Goal: Task Accomplishment & Management: Complete application form

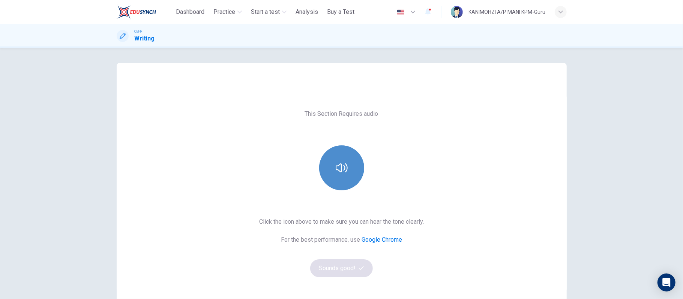
click at [340, 158] on button "button" at bounding box center [341, 167] width 45 height 45
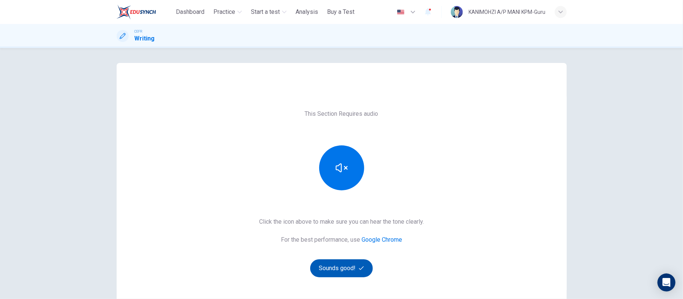
click at [341, 268] on button "Sounds good!" at bounding box center [341, 268] width 63 height 18
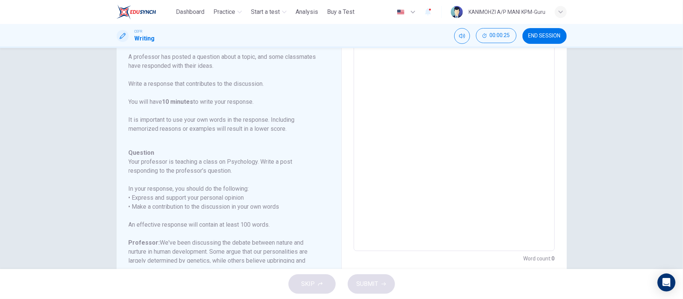
click at [450, 109] on textarea at bounding box center [454, 126] width 190 height 238
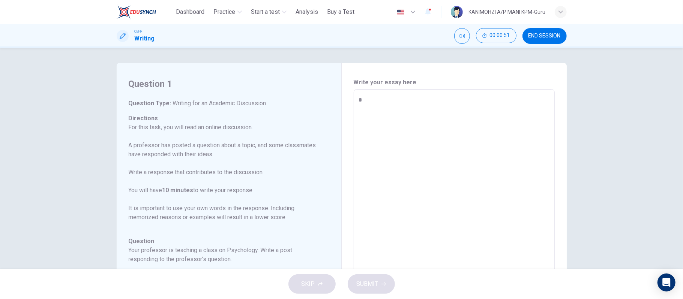
type textarea "*"
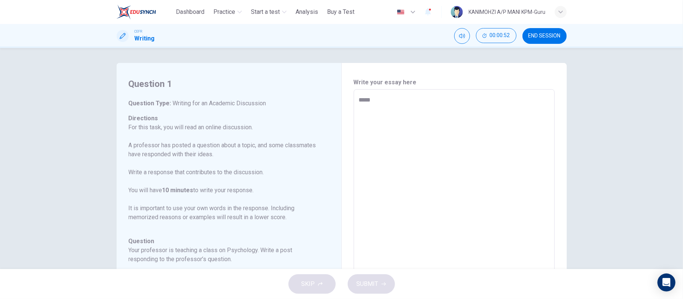
type textarea "*"
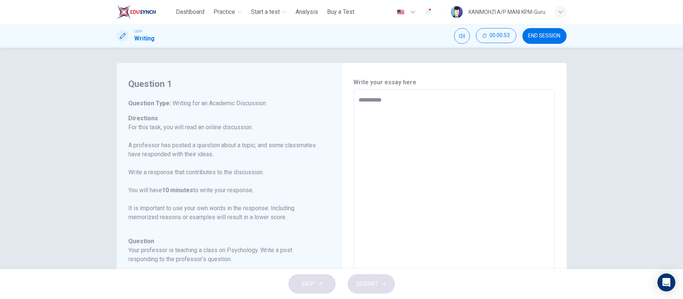
type textarea "*"
type textarea "**"
type textarea "*"
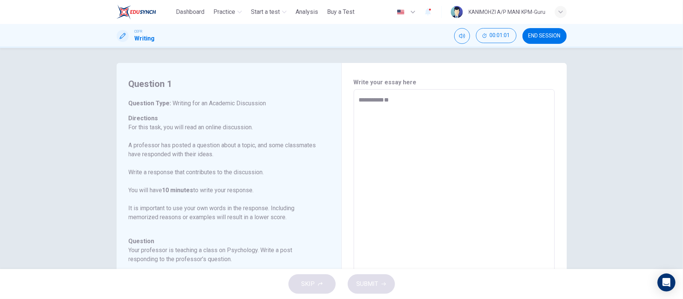
type textarea "***"
type textarea "*"
type textarea "****"
type textarea "*"
click at [475, 162] on textarea "****" at bounding box center [454, 215] width 190 height 238
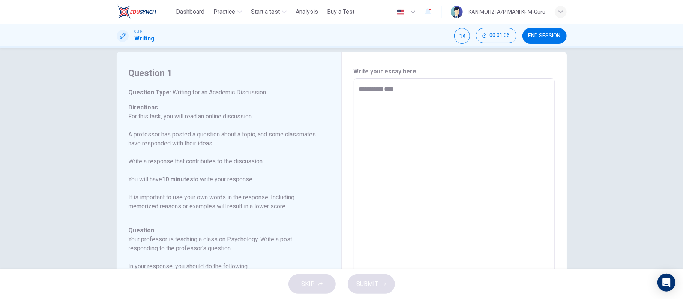
scroll to position [9, 0]
type textarea "*****"
type textarea "*"
type textarea "******"
type textarea "*"
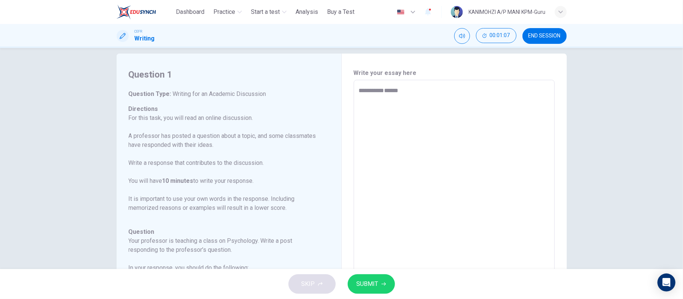
type textarea "*******"
type textarea "*"
type textarea "*******"
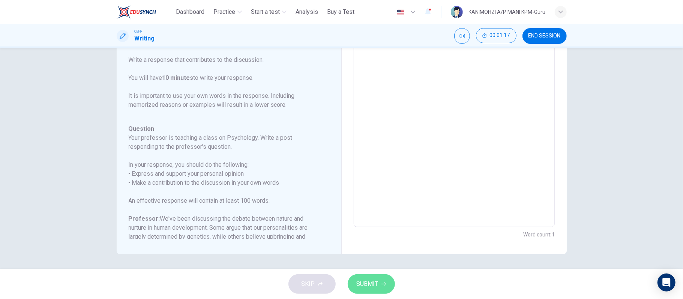
click at [387, 281] on button "SUBMIT" at bounding box center [371, 283] width 47 height 19
type textarea "*"
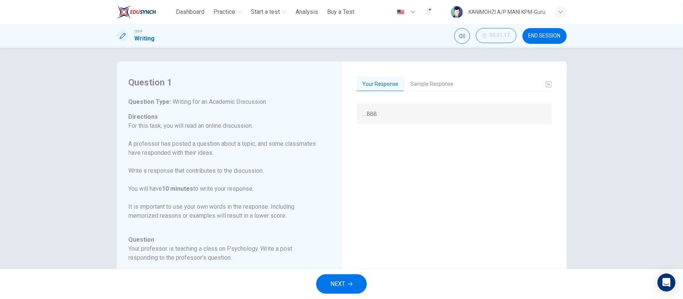
scroll to position [0, 0]
click at [420, 84] on button "Sample Response" at bounding box center [432, 86] width 55 height 16
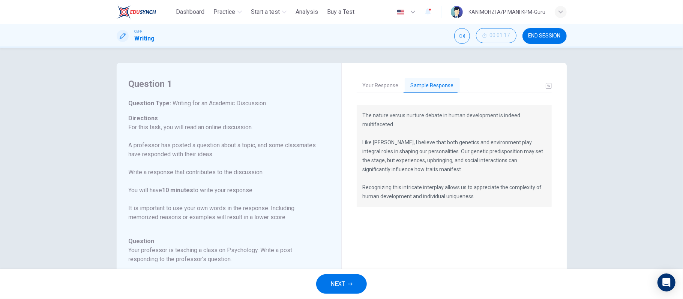
drag, startPoint x: 677, startPoint y: 164, endPoint x: 673, endPoint y: 221, distance: 57.5
click at [673, 221] on div "Question 1 Question Type : Writing for an Academic Discussion Directions For th…" at bounding box center [341, 158] width 683 height 221
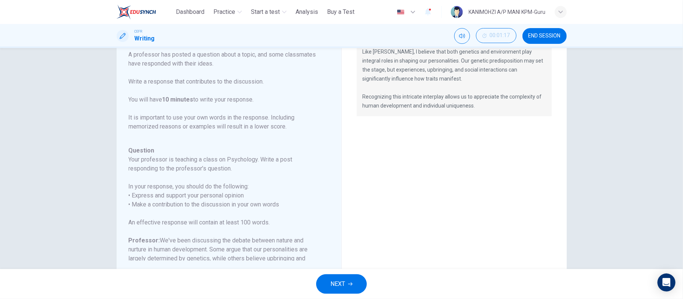
scroll to position [112, 0]
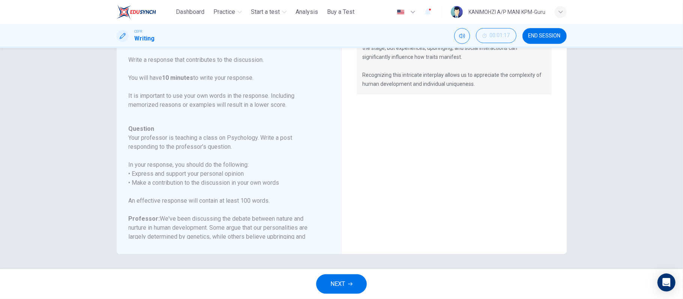
click at [353, 287] on button "NEXT" at bounding box center [341, 283] width 51 height 19
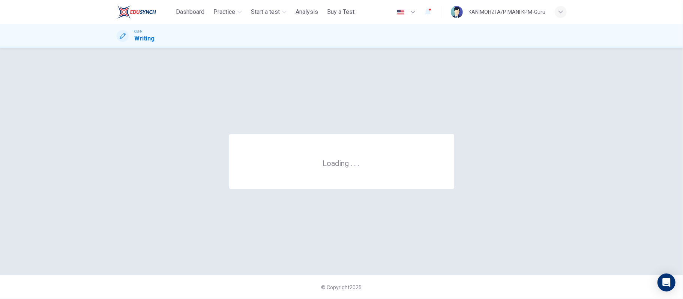
scroll to position [0, 0]
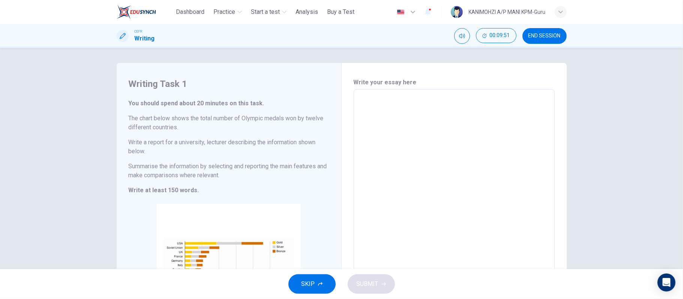
click at [171, 128] on h6 "The chart below shows the total number of Olympic medals won by twelve differen…" at bounding box center [229, 123] width 201 height 18
drag, startPoint x: 121, startPoint y: 116, endPoint x: 214, endPoint y: 167, distance: 106.0
click at [214, 167] on div "Writing Task 1 You should spend about 20 minutes on this task. The chart below …" at bounding box center [229, 212] width 225 height 299
click at [214, 167] on h6 "Summarise the information by selecting and reporting the main features and make…" at bounding box center [229, 171] width 201 height 18
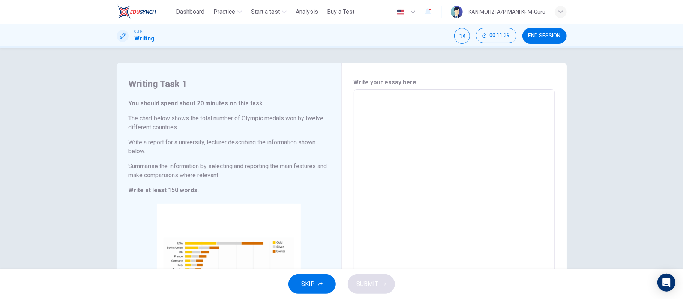
click at [214, 167] on h6 "Summarise the information by selecting and reporting the main features and make…" at bounding box center [229, 171] width 201 height 18
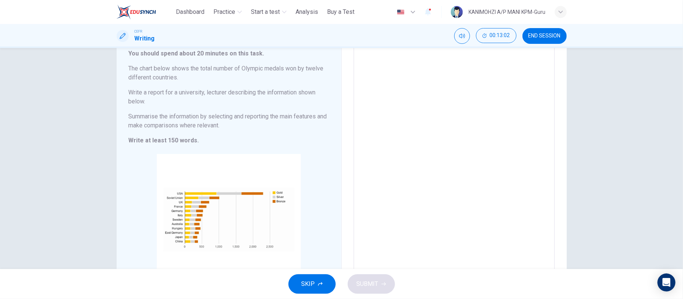
scroll to position [58, 0]
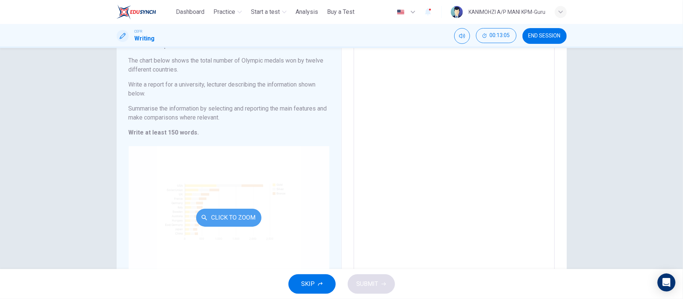
click at [214, 222] on button "Click to Zoom" at bounding box center [228, 218] width 65 height 18
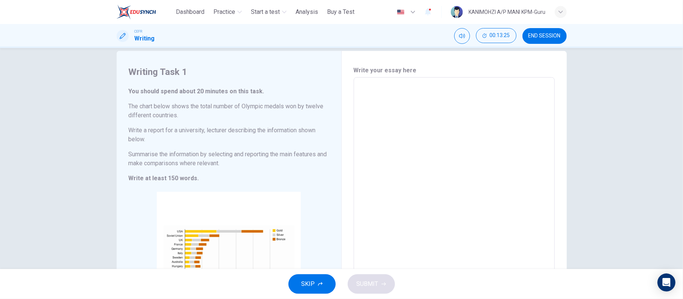
scroll to position [4, 0]
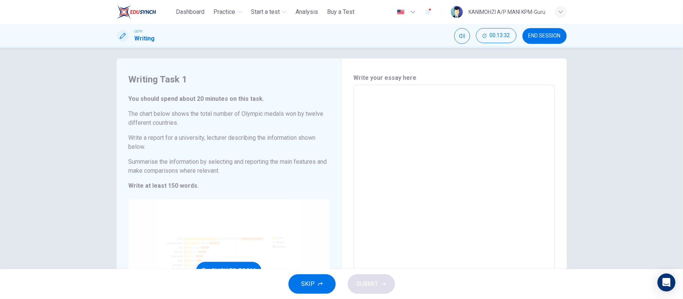
click at [241, 266] on button "Click to Zoom" at bounding box center [228, 271] width 65 height 18
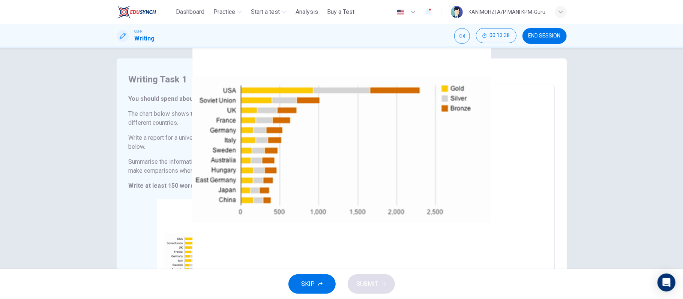
click at [39, 299] on button "button" at bounding box center [37, 303] width 1 height 7
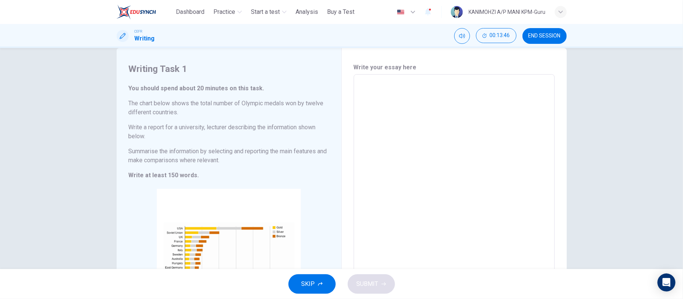
scroll to position [107, 0]
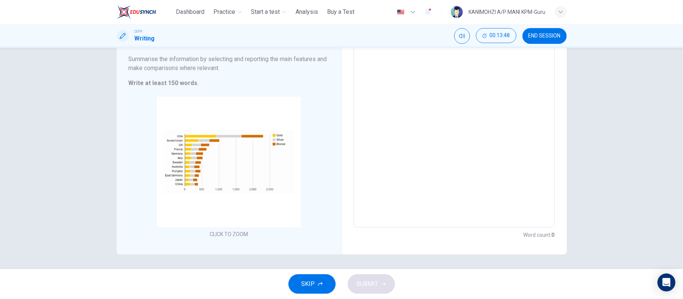
click at [433, 141] on textarea at bounding box center [454, 104] width 190 height 233
click at [423, 100] on textarea at bounding box center [454, 104] width 190 height 233
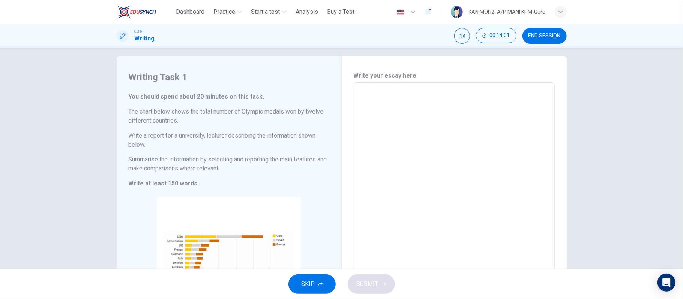
scroll to position [4, 0]
drag, startPoint x: 128, startPoint y: 110, endPoint x: 127, endPoint y: 115, distance: 4.9
click at [129, 115] on h6 "The chart below shows the total number of Olympic medals won by twelve differen…" at bounding box center [229, 118] width 201 height 18
drag, startPoint x: 127, startPoint y: 115, endPoint x: 229, endPoint y: 172, distance: 116.8
click at [229, 172] on div "You should spend about 20 minutes on this task. The chart below shows the total…" at bounding box center [229, 142] width 201 height 96
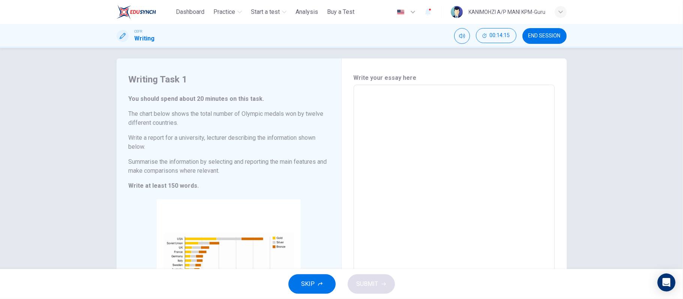
click at [318, 41] on div "CEFR Writing 00:14:15 END SESSION" at bounding box center [342, 36] width 474 height 16
